Goal: Task Accomplishment & Management: Complete application form

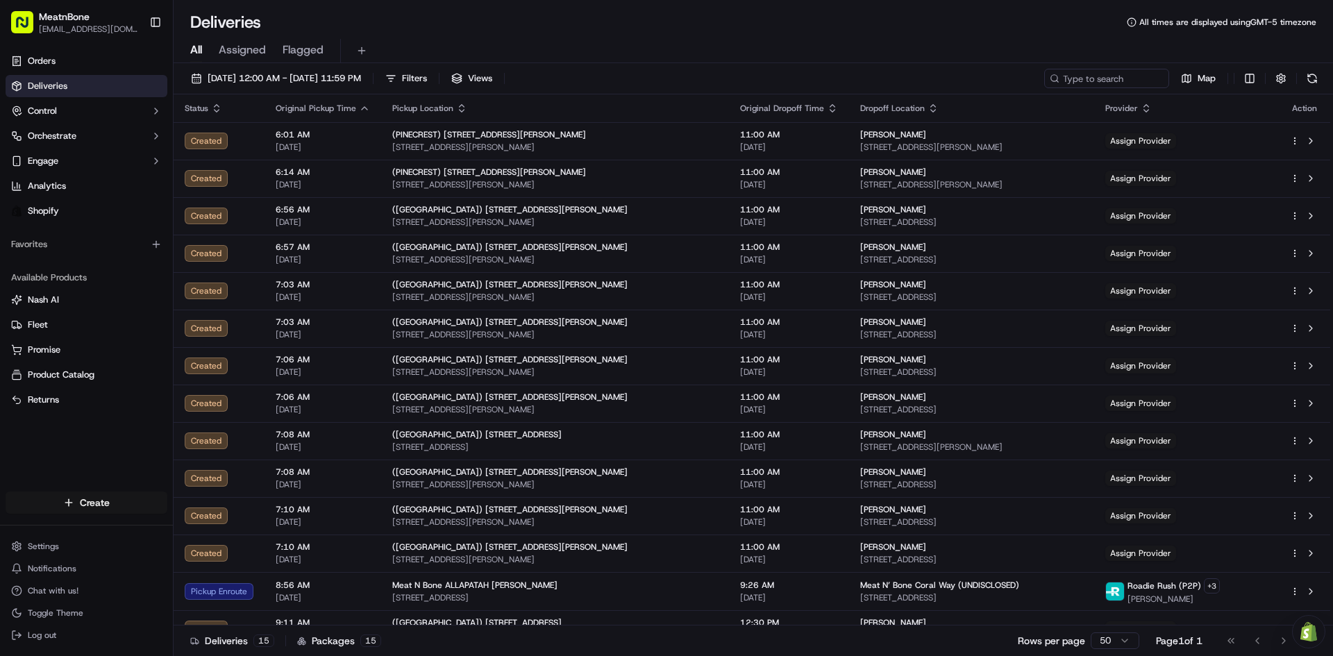
click at [76, 494] on html "MeatnBone [EMAIL_ADDRESS][DOMAIN_NAME] Toggle Sidebar Orders Deliveries Control…" at bounding box center [666, 328] width 1333 height 656
click at [203, 530] on link "Delivery" at bounding box center [251, 528] width 155 height 25
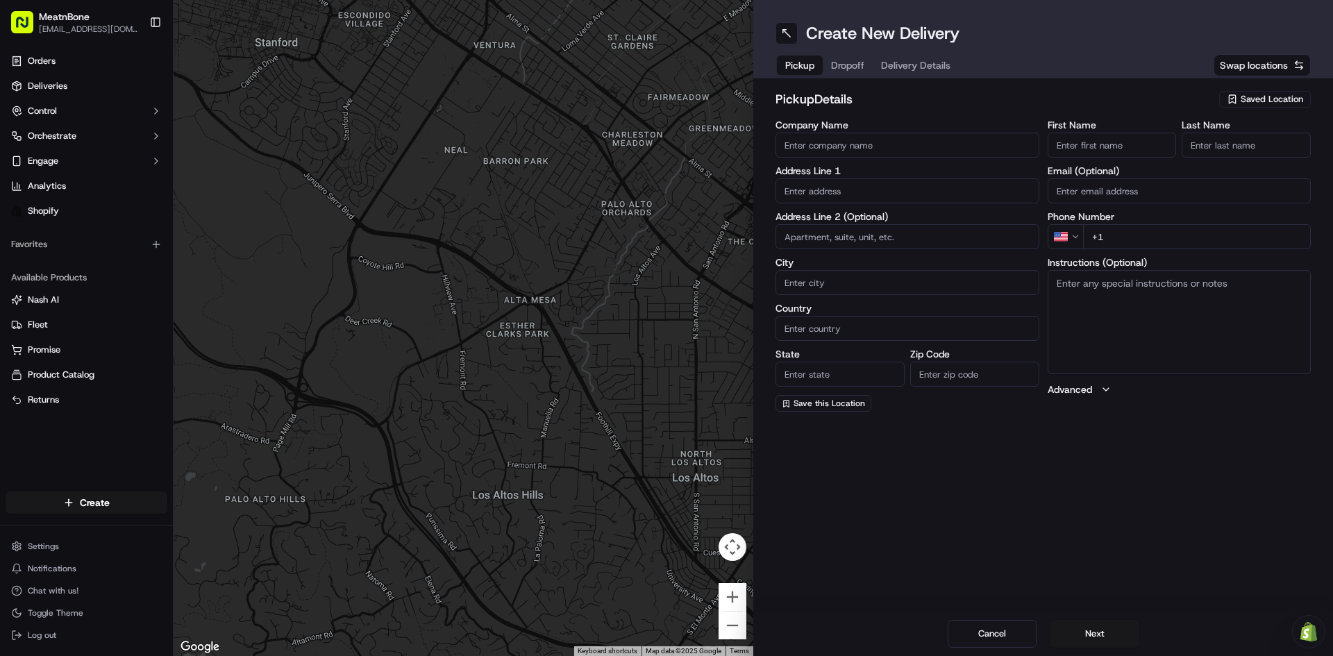
click at [1261, 97] on span "Saved Location" at bounding box center [1272, 99] width 62 height 12
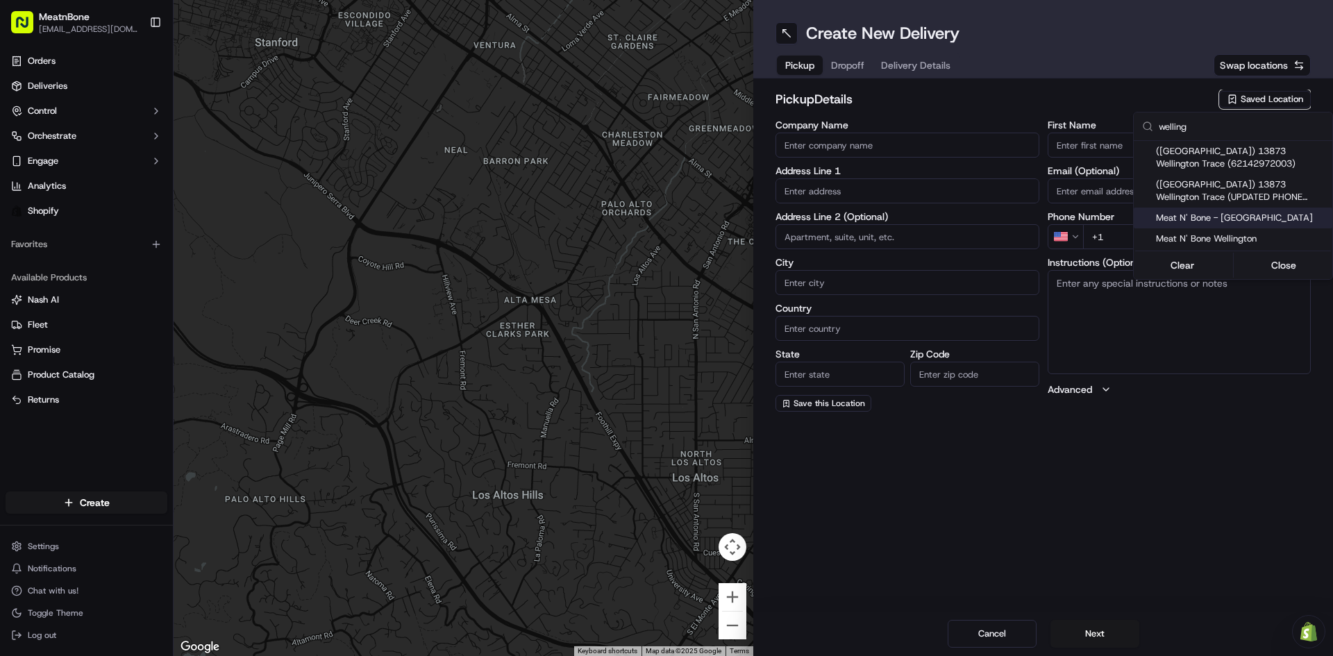
type input "welling"
click at [1243, 220] on span "Meat N' Bone - [GEOGRAPHIC_DATA]" at bounding box center [1241, 218] width 171 height 12
type input "Meat N' Bone - [GEOGRAPHIC_DATA]"
type input "13873 Wellington Trace"
type input "[GEOGRAPHIC_DATA]"
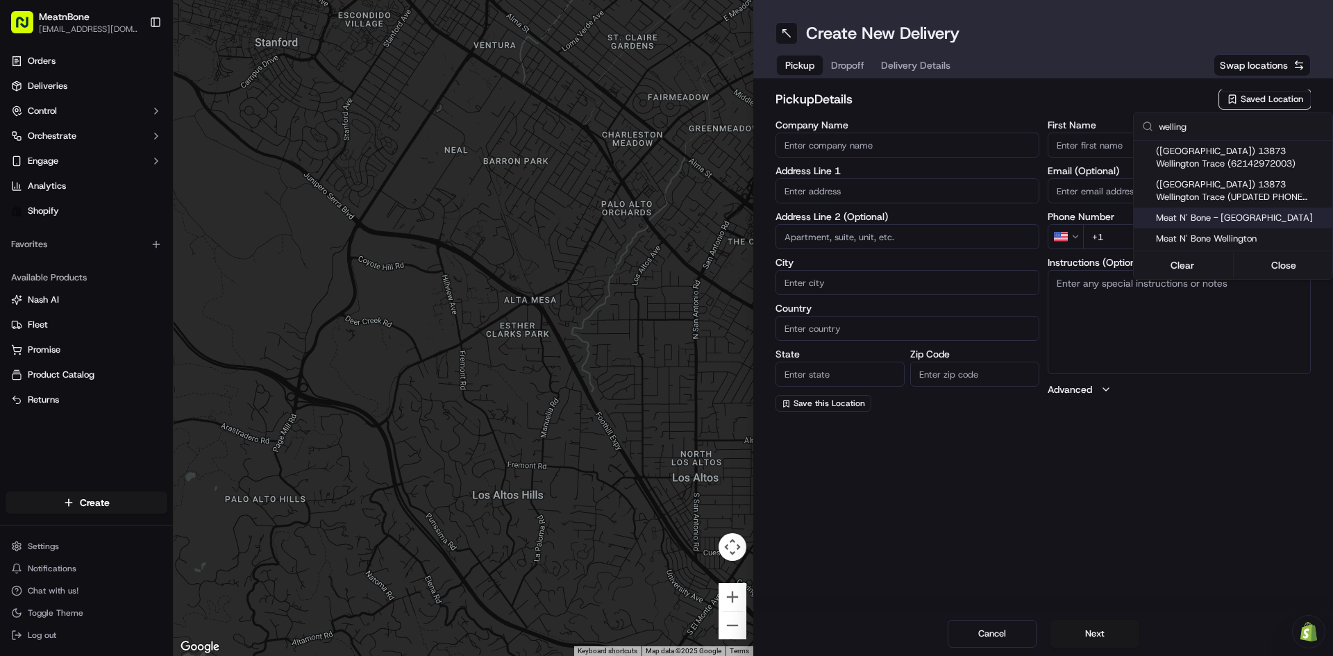
type input "US"
type input "FL"
type input "33414"
type input "[PHONE_NUMBER]"
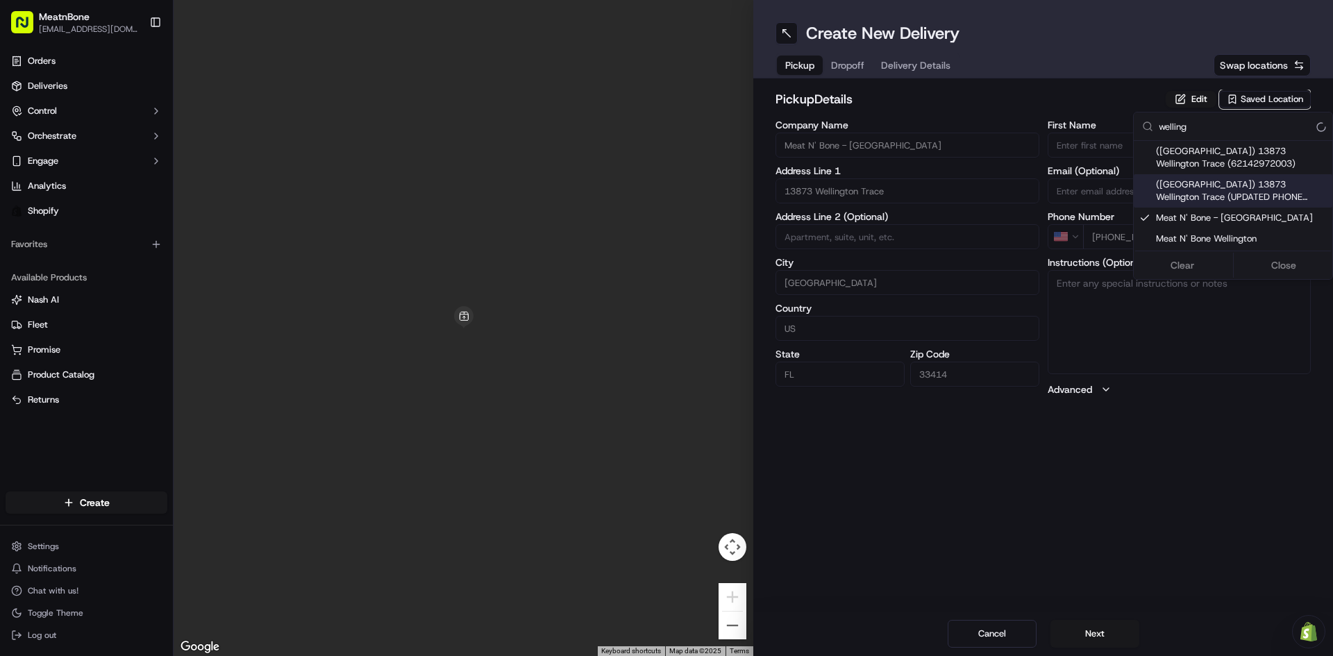
click at [852, 67] on html "MeatnBone [EMAIL_ADDRESS][DOMAIN_NAME] Toggle Sidebar Orders Deliveries Control…" at bounding box center [666, 328] width 1333 height 656
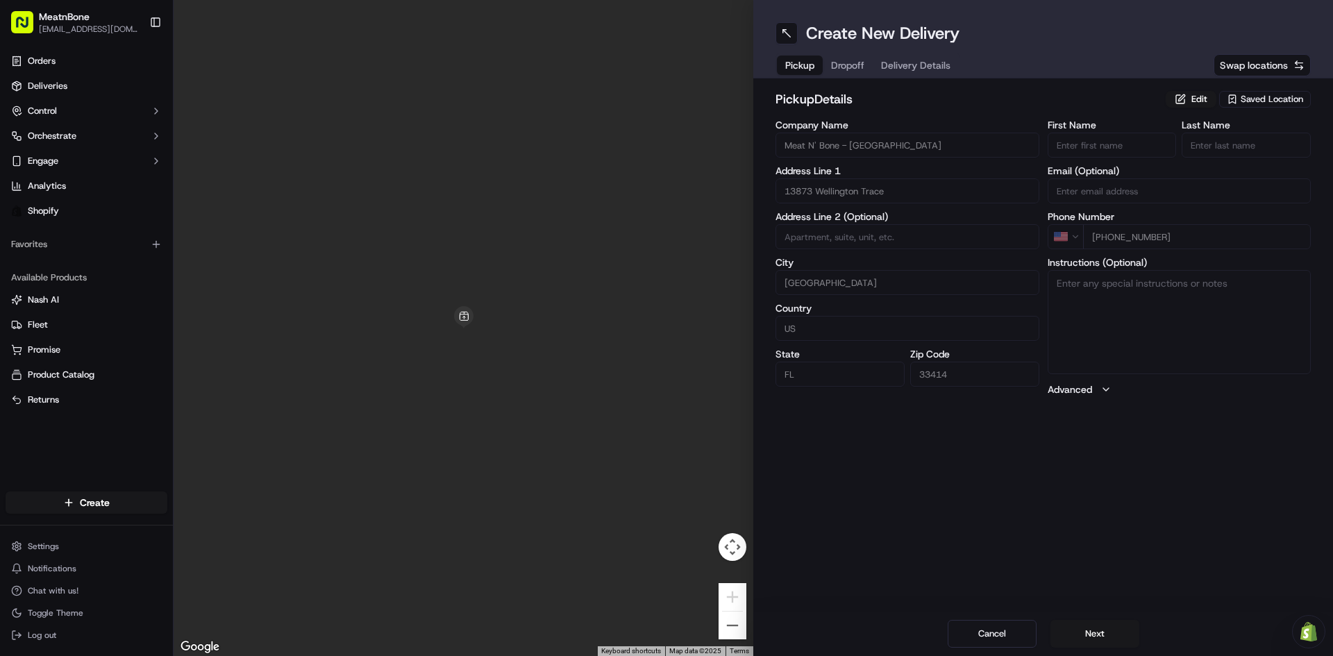
click at [851, 62] on span "Dropoff" at bounding box center [847, 65] width 33 height 14
click at [1276, 94] on span "Saved Location" at bounding box center [1272, 99] width 62 height 12
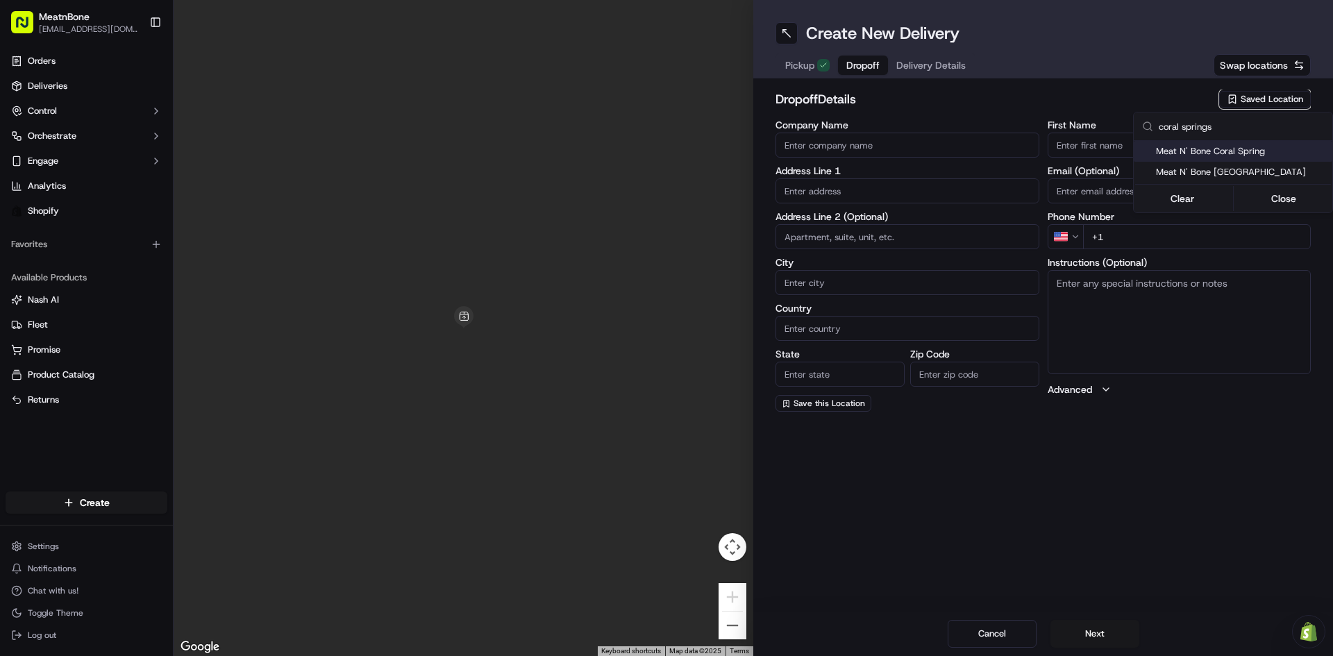
type input "coral springs"
click at [1246, 152] on span "Meat N' Bone Coral Spring" at bounding box center [1241, 151] width 171 height 12
type input "Meat N' Bone Coral Spring"
type input "[STREET_ADDRESS]"
type input "[GEOGRAPHIC_DATA]"
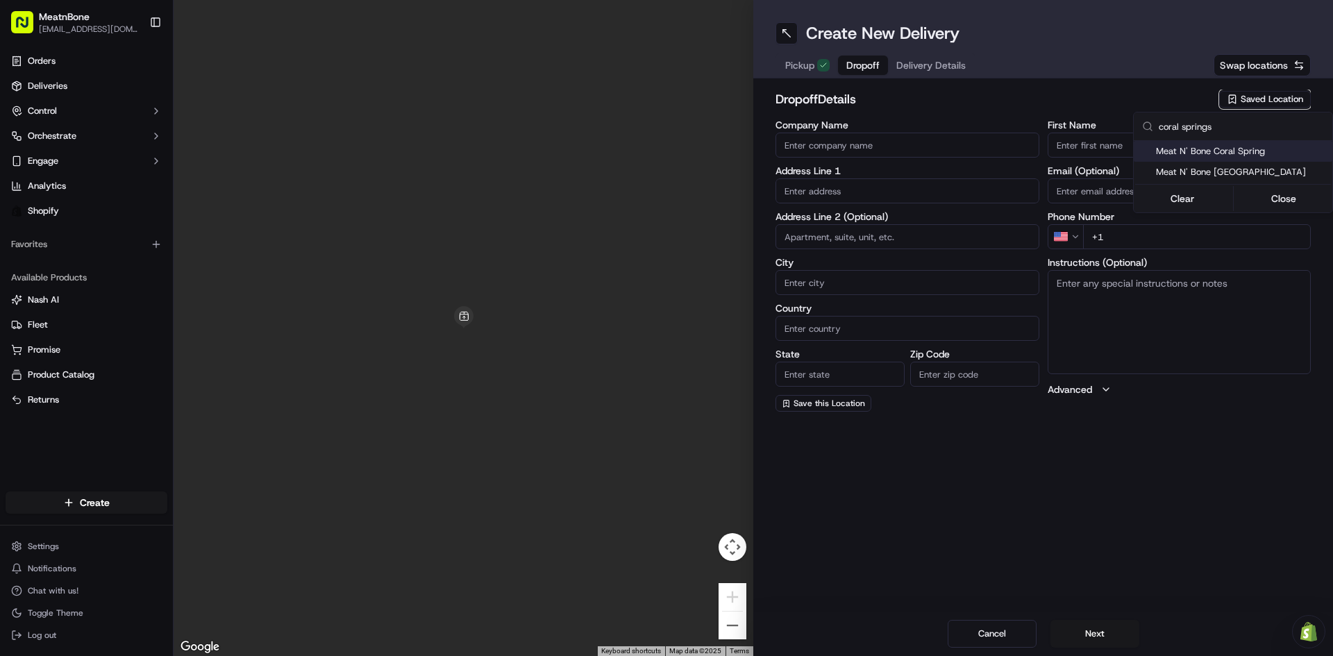
type input "US"
type input "FL"
type input "33065"
type input "[PHONE_NUMBER]"
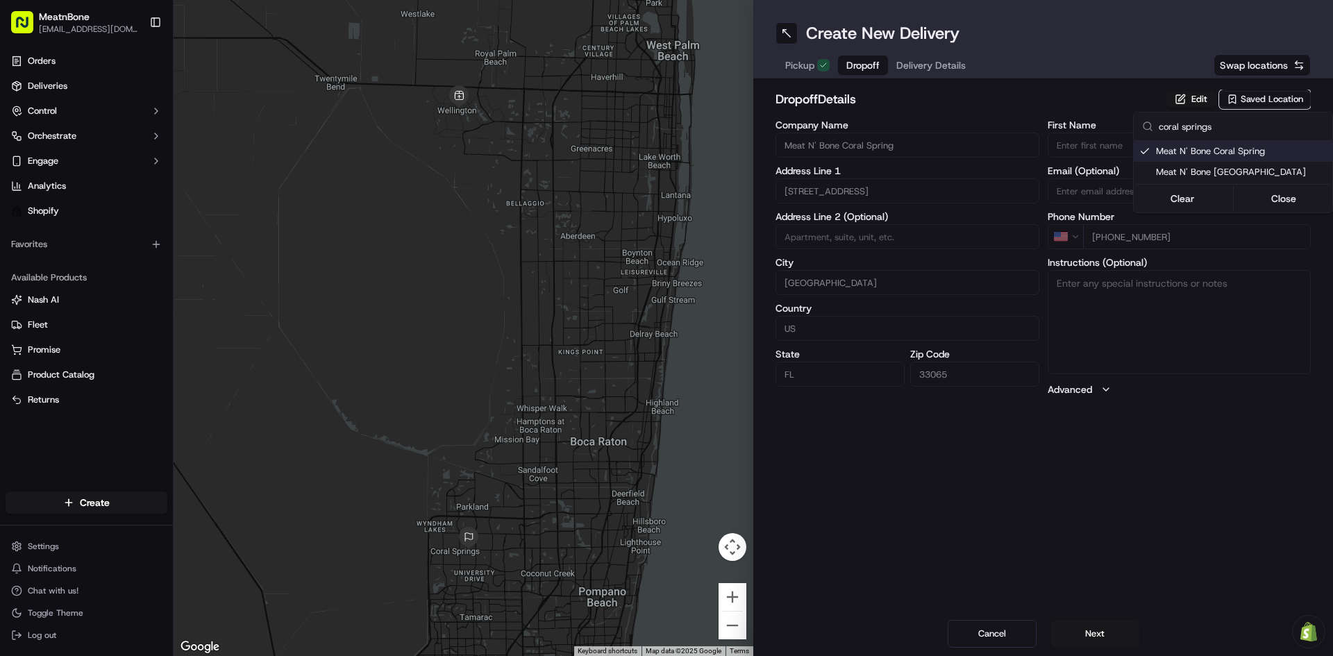
click at [921, 62] on html "MeatnBone [EMAIL_ADDRESS][DOMAIN_NAME] Toggle Sidebar Orders Deliveries Control…" at bounding box center [666, 328] width 1333 height 656
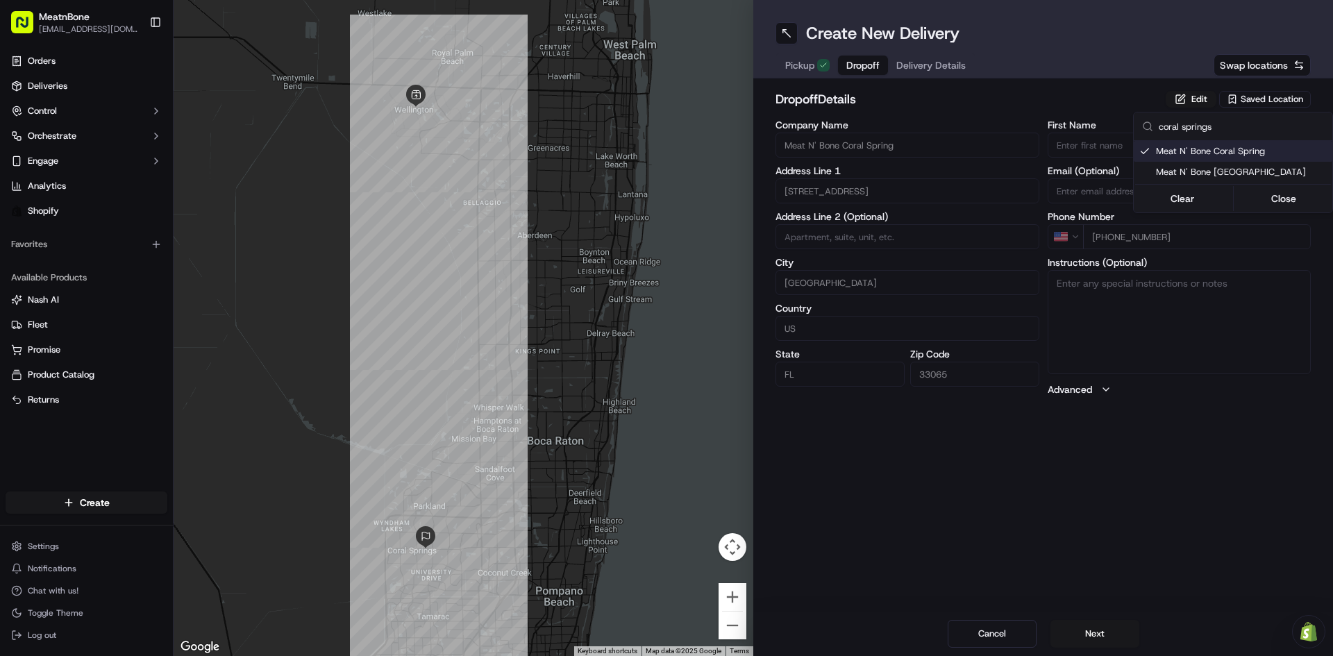
click at [921, 62] on span "Delivery Details" at bounding box center [930, 65] width 69 height 14
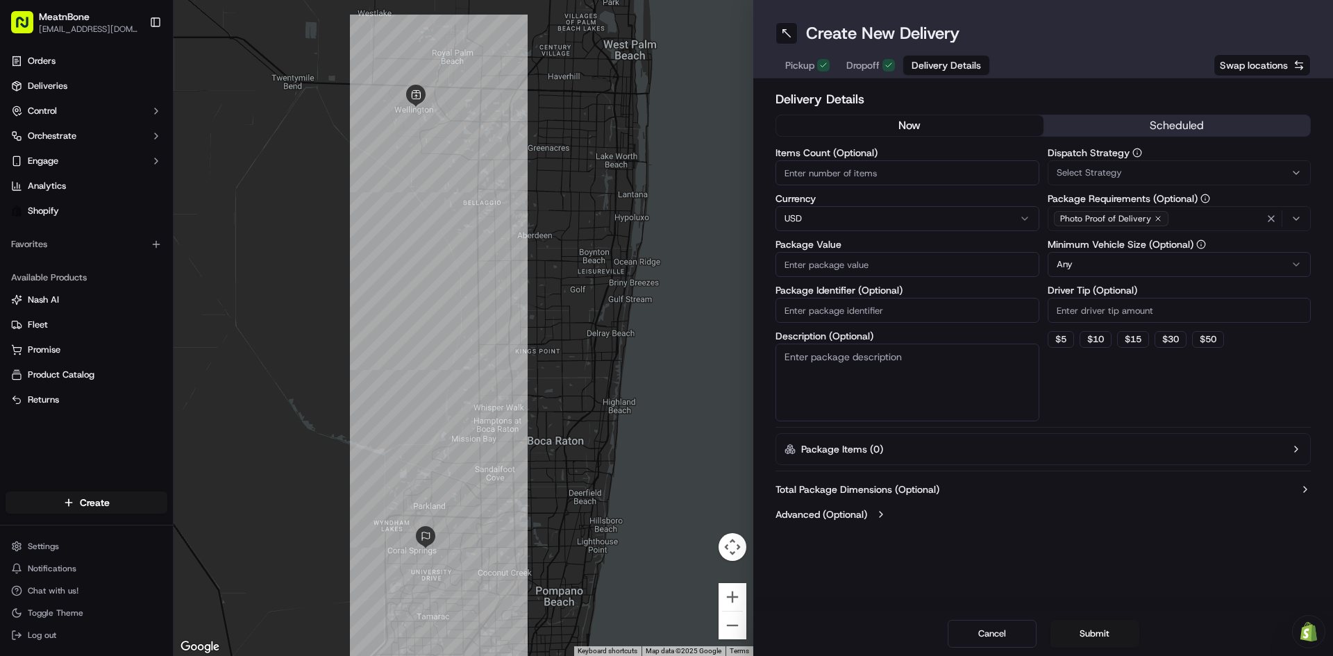
click at [874, 153] on label "Items Count (Optional)" at bounding box center [908, 153] width 264 height 10
click at [874, 160] on input "Items Count (Optional)" at bounding box center [908, 172] width 264 height 25
click at [874, 169] on input "Items Count (Optional)" at bounding box center [908, 172] width 264 height 25
type input "1"
click at [896, 244] on label "Package Value" at bounding box center [908, 245] width 264 height 10
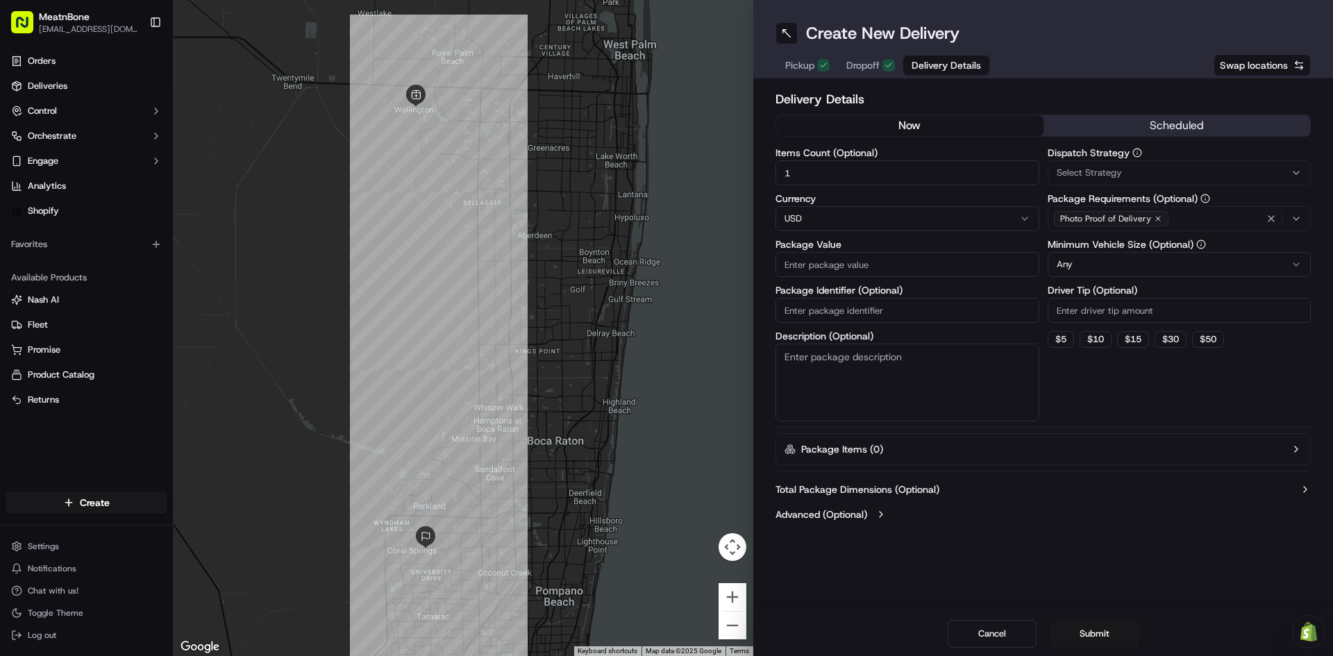
click at [896, 252] on input "Package Value" at bounding box center [908, 264] width 264 height 25
click at [891, 265] on input "Package Value" at bounding box center [908, 264] width 264 height 25
paste input "87.98"
type input "87.98"
click at [893, 363] on textarea "Description (Optional)" at bounding box center [908, 383] width 264 height 78
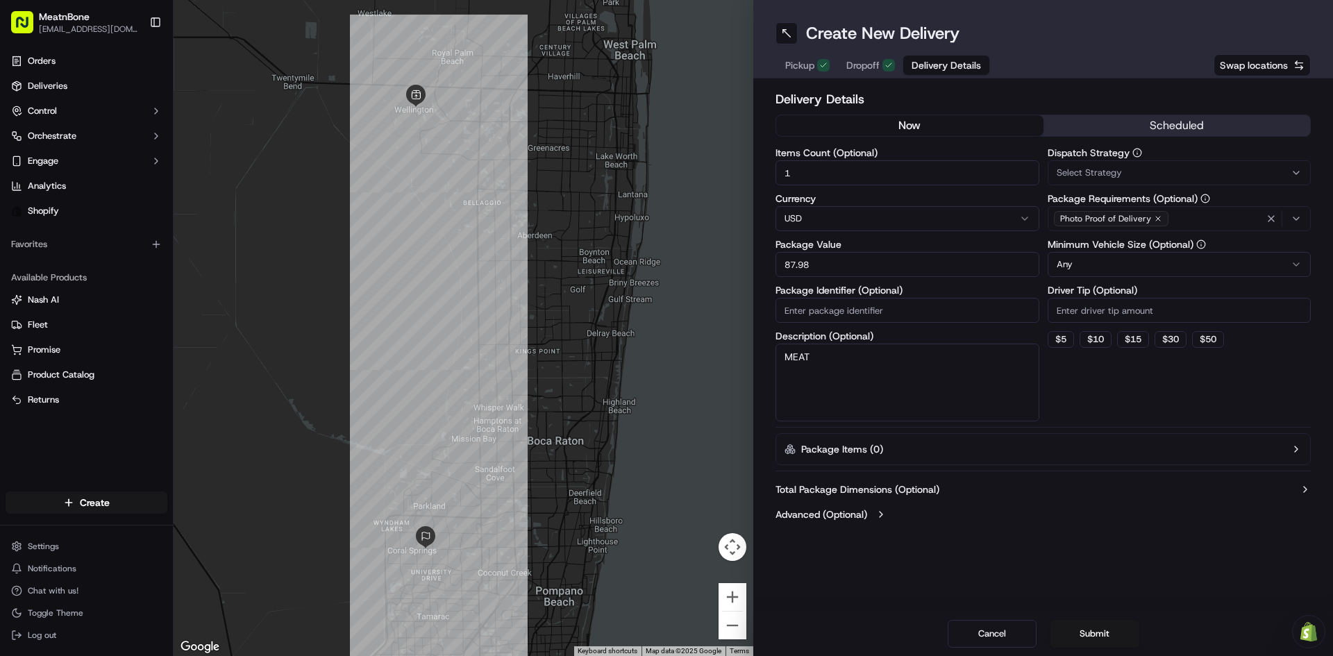
type textarea "MEAT"
click at [1106, 407] on div "Dispatch Strategy Select Strategy Package Requirements (Optional) Photo Proof o…" at bounding box center [1180, 285] width 264 height 274
click at [1069, 342] on button "$ 5" at bounding box center [1061, 339] width 26 height 17
click at [1073, 392] on div "Dispatch Strategy Select Strategy Package Requirements (Optional) Photo Proof o…" at bounding box center [1180, 285] width 264 height 274
drag, startPoint x: 1051, startPoint y: 312, endPoint x: 1034, endPoint y: 317, distance: 17.2
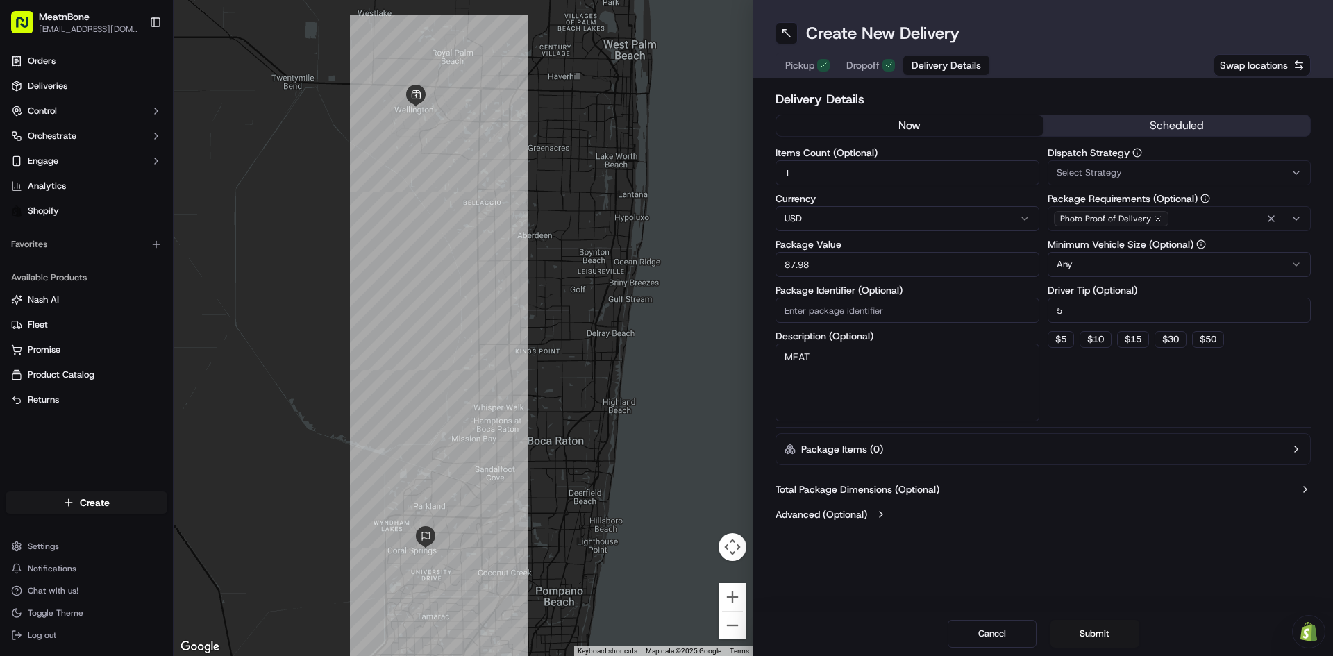
click at [1029, 312] on div "Items Count (Optional) 1 Currency USD Package Value 87.98 Package Identifier (O…" at bounding box center [1043, 285] width 535 height 274
type input "8"
click at [1119, 391] on div "Dispatch Strategy Select Strategy Package Requirements (Optional) Photo Proof o…" at bounding box center [1180, 285] width 264 height 274
click at [1094, 639] on button "Submit" at bounding box center [1095, 634] width 89 height 28
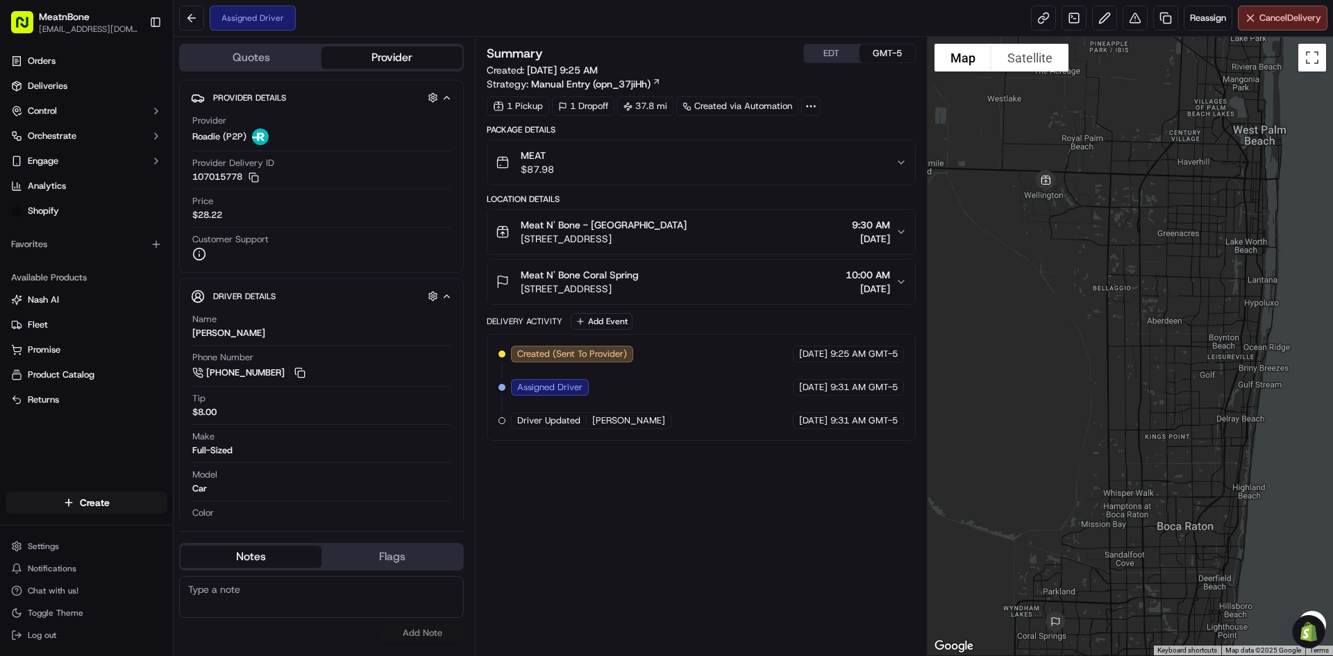
drag, startPoint x: 1063, startPoint y: 363, endPoint x: 988, endPoint y: 426, distance: 98.1
click at [988, 426] on div at bounding box center [1131, 346] width 406 height 619
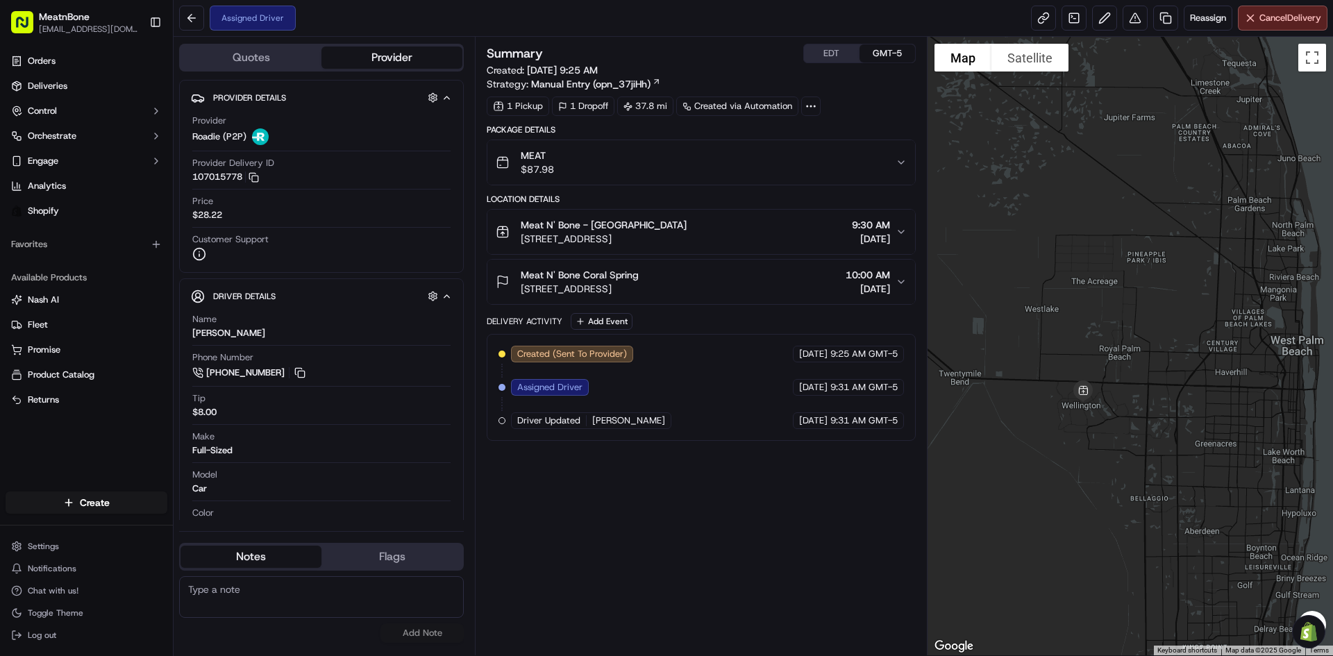
drag, startPoint x: 1030, startPoint y: 349, endPoint x: 1067, endPoint y: 560, distance: 213.6
click at [1067, 560] on div at bounding box center [1131, 346] width 406 height 619
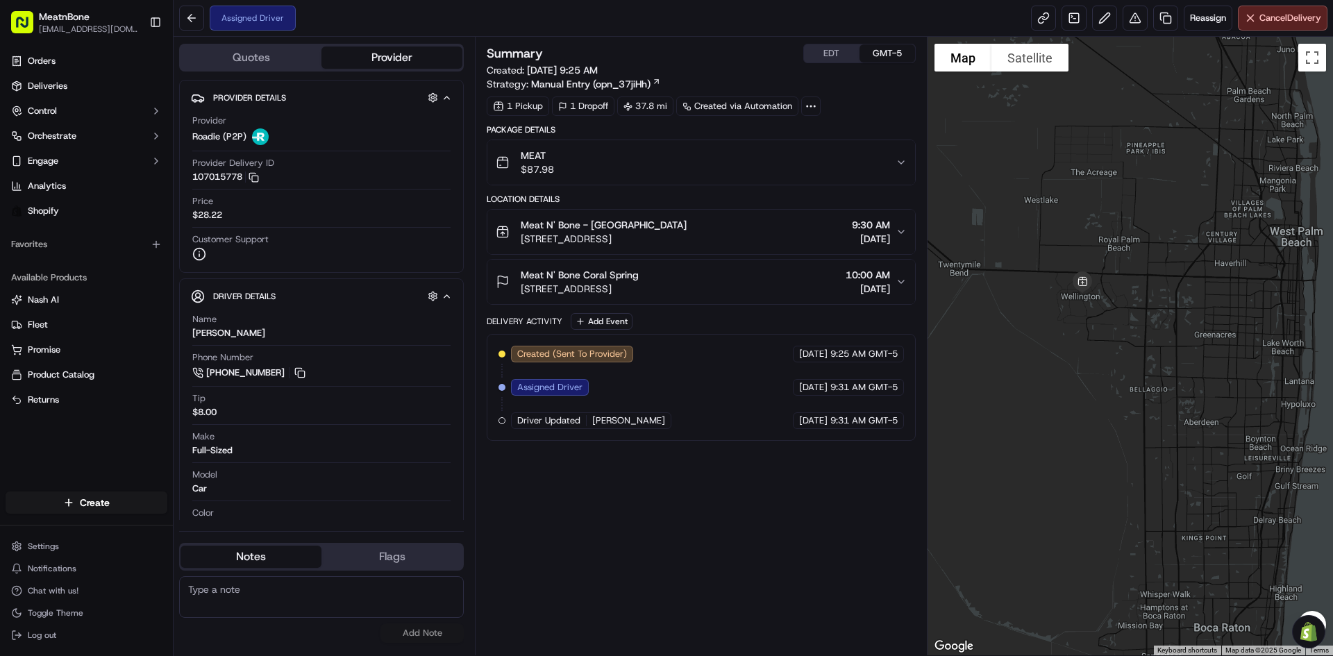
drag, startPoint x: 1078, startPoint y: 549, endPoint x: 1081, endPoint y: 404, distance: 145.2
click at [1081, 411] on div at bounding box center [1131, 346] width 406 height 619
